Goal: Browse casually: Explore the website without a specific task or goal

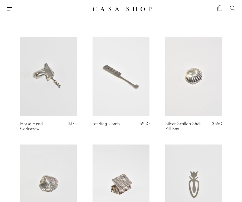
click at [9, 11] on icon "Menu" at bounding box center [9, 9] width 6 height 6
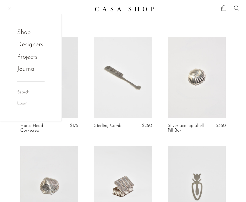
click at [26, 29] on link "Shop" at bounding box center [27, 32] width 21 height 10
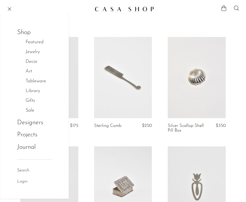
click at [33, 101] on link "Gifts" at bounding box center [33, 101] width 15 height 8
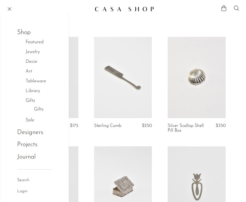
click at [31, 121] on link "Sale" at bounding box center [33, 121] width 14 height 8
click at [40, 119] on link "Sale" at bounding box center [38, 120] width 9 height 8
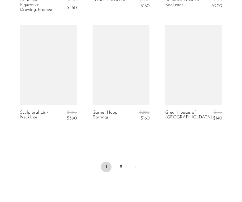
scroll to position [1230, 0]
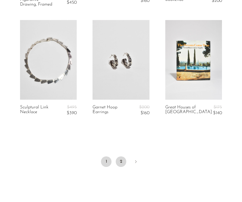
click at [123, 162] on link "2" at bounding box center [121, 161] width 11 height 11
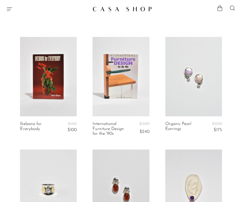
click at [13, 8] on div at bounding box center [47, 9] width 82 height 6
click at [9, 8] on icon "Menu" at bounding box center [9, 9] width 6 height 6
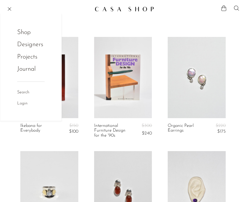
click at [22, 30] on link "Shop" at bounding box center [27, 32] width 21 height 10
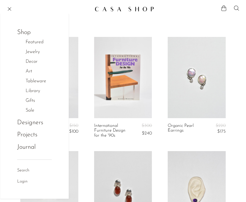
click at [31, 101] on link "Gifts" at bounding box center [33, 101] width 15 height 8
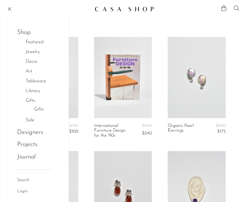
click at [39, 109] on link "Gifts" at bounding box center [38, 110] width 9 height 8
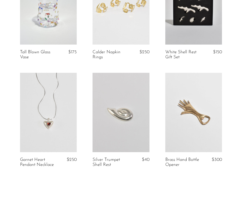
scroll to position [1208, 0]
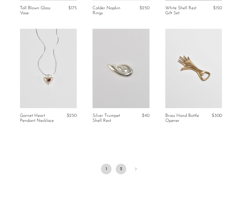
click at [123, 167] on link "2" at bounding box center [121, 169] width 11 height 11
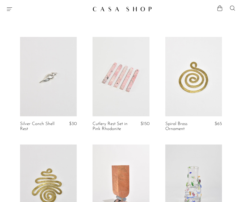
click at [11, 4] on div "Shop Featured New Arrivals Bestsellers Coming Soon Jewelry Jewelry All Earrings…" at bounding box center [121, 8] width 242 height 9
click at [12, 9] on icon "Menu" at bounding box center [9, 9] width 6 height 6
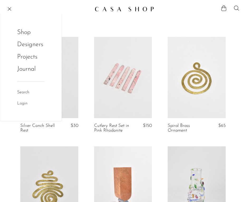
click at [28, 68] on link "Journal" at bounding box center [26, 69] width 18 height 10
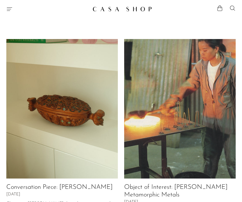
click at [12, 7] on icon "Menu" at bounding box center [9, 9] width 6 height 6
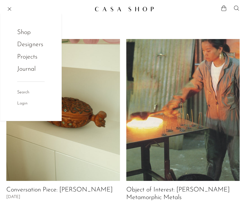
click at [27, 28] on link "Shop" at bounding box center [27, 32] width 21 height 10
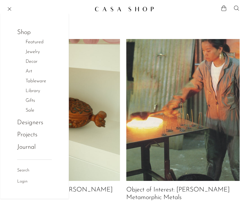
click at [38, 40] on link "Featured" at bounding box center [37, 43] width 23 height 8
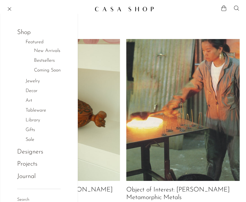
click at [56, 49] on link "New Arrivals" at bounding box center [47, 51] width 26 height 8
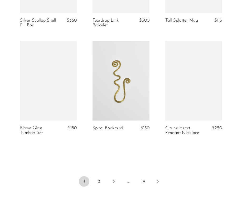
scroll to position [1259, 0]
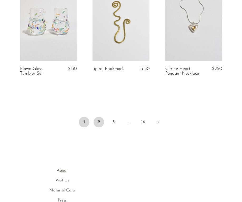
click at [100, 118] on link "2" at bounding box center [99, 122] width 11 height 11
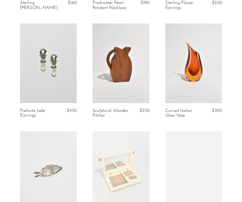
scroll to position [226, 0]
